Goal: Task Accomplishment & Management: Manage account settings

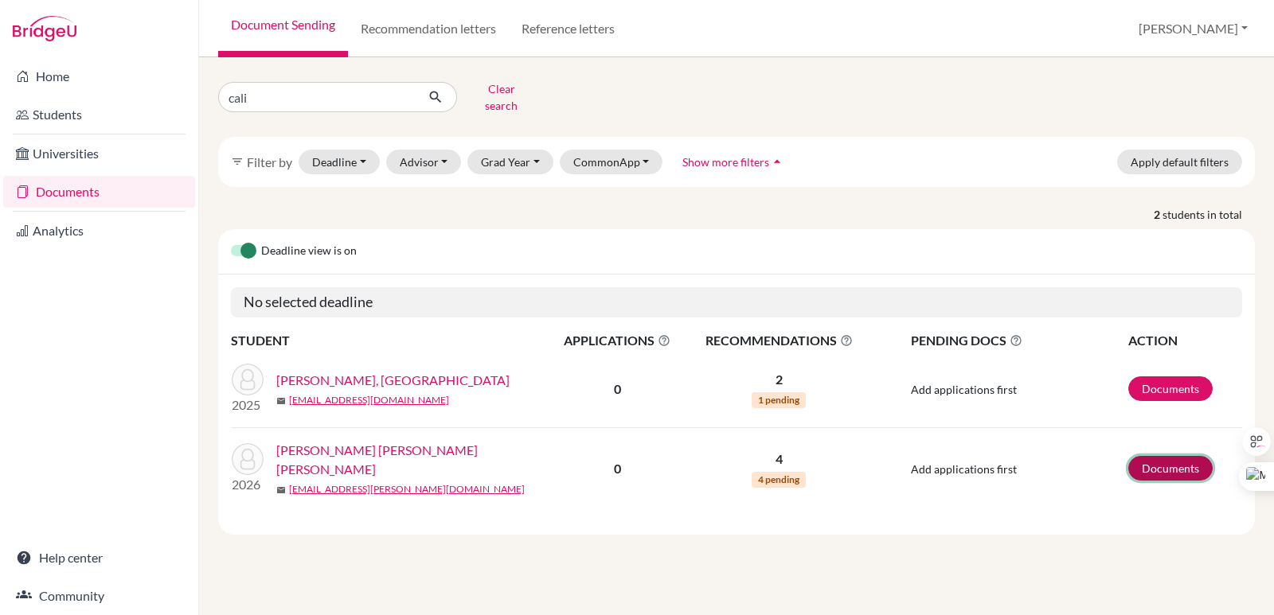
click at [1162, 456] on link "Documents" at bounding box center [1170, 468] width 84 height 25
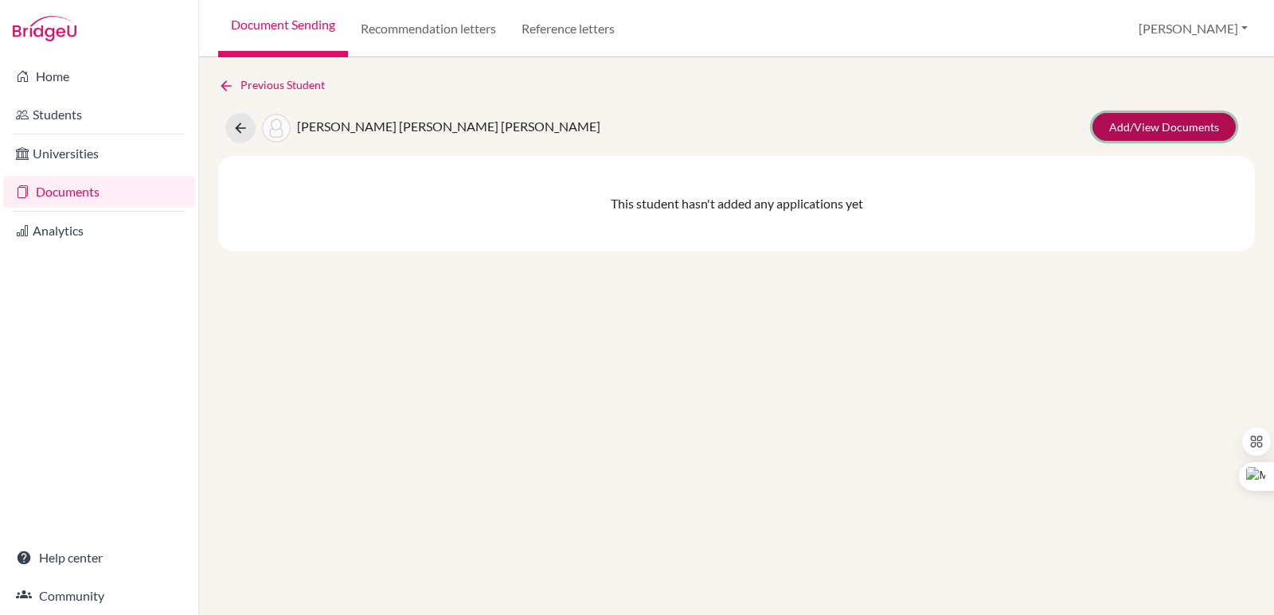
click at [1124, 130] on link "Add/View Documents" at bounding box center [1163, 127] width 143 height 28
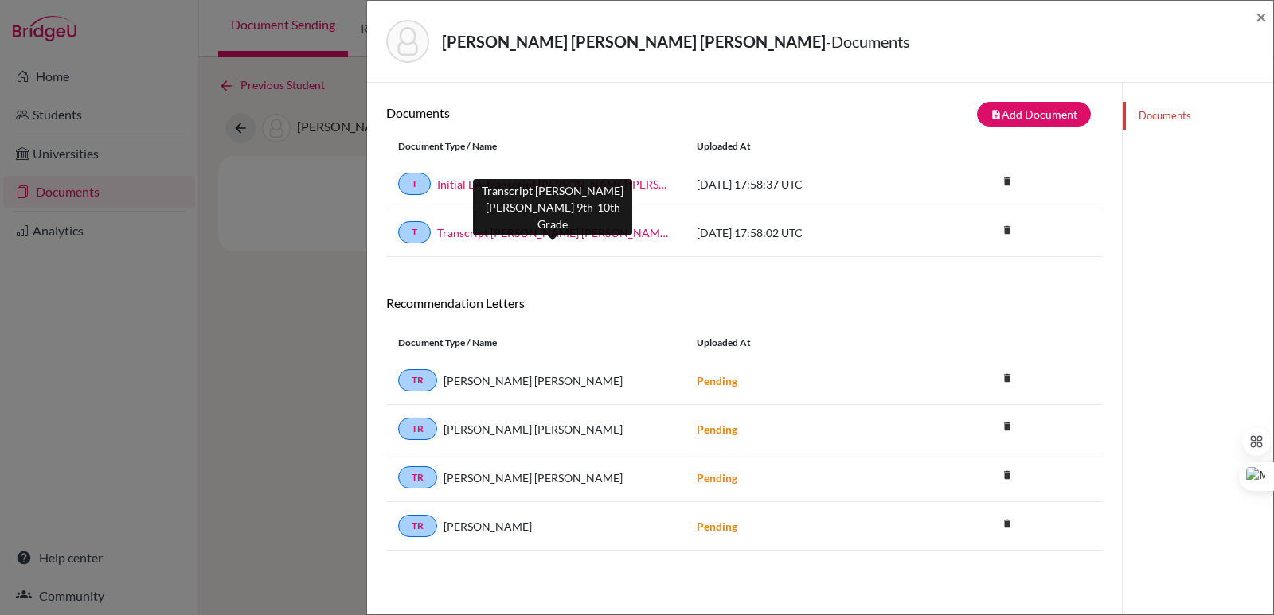
click at [541, 232] on link "Transcript [PERSON_NAME] [PERSON_NAME] 9th-10th Grade" at bounding box center [555, 232] width 236 height 17
click at [1265, 18] on span "×" at bounding box center [1260, 16] width 11 height 23
